Goal: Task Accomplishment & Management: Use online tool/utility

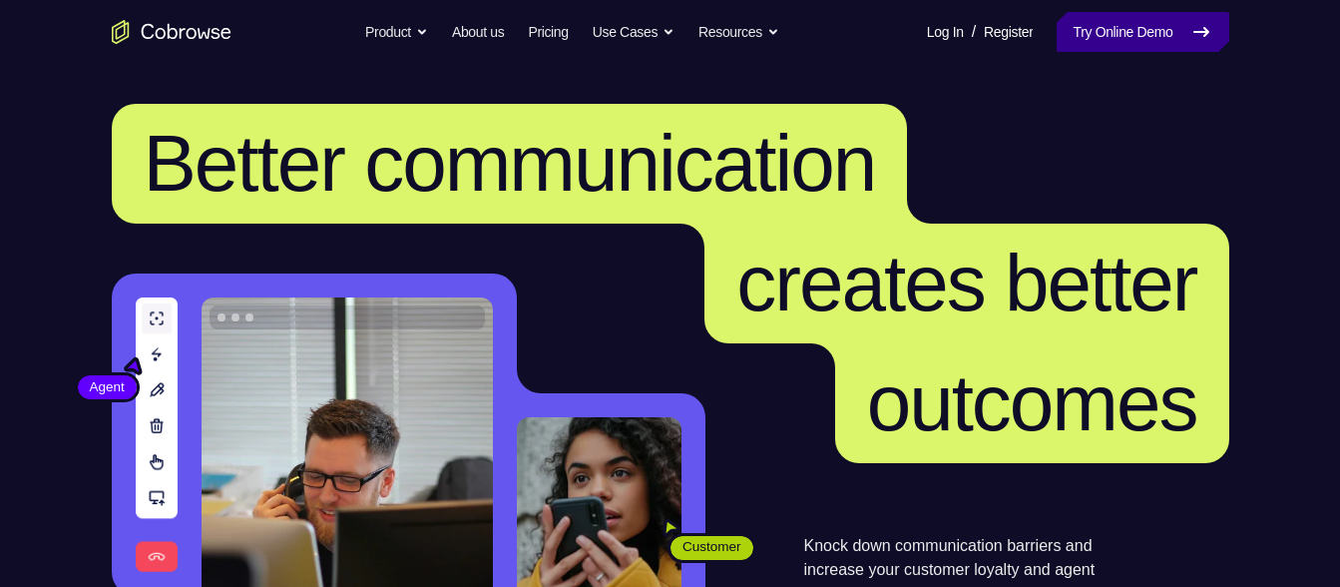
click at [1177, 36] on link "Try Online Demo" at bounding box center [1143, 32] width 172 height 40
